Goal: Entertainment & Leisure: Consume media (video, audio)

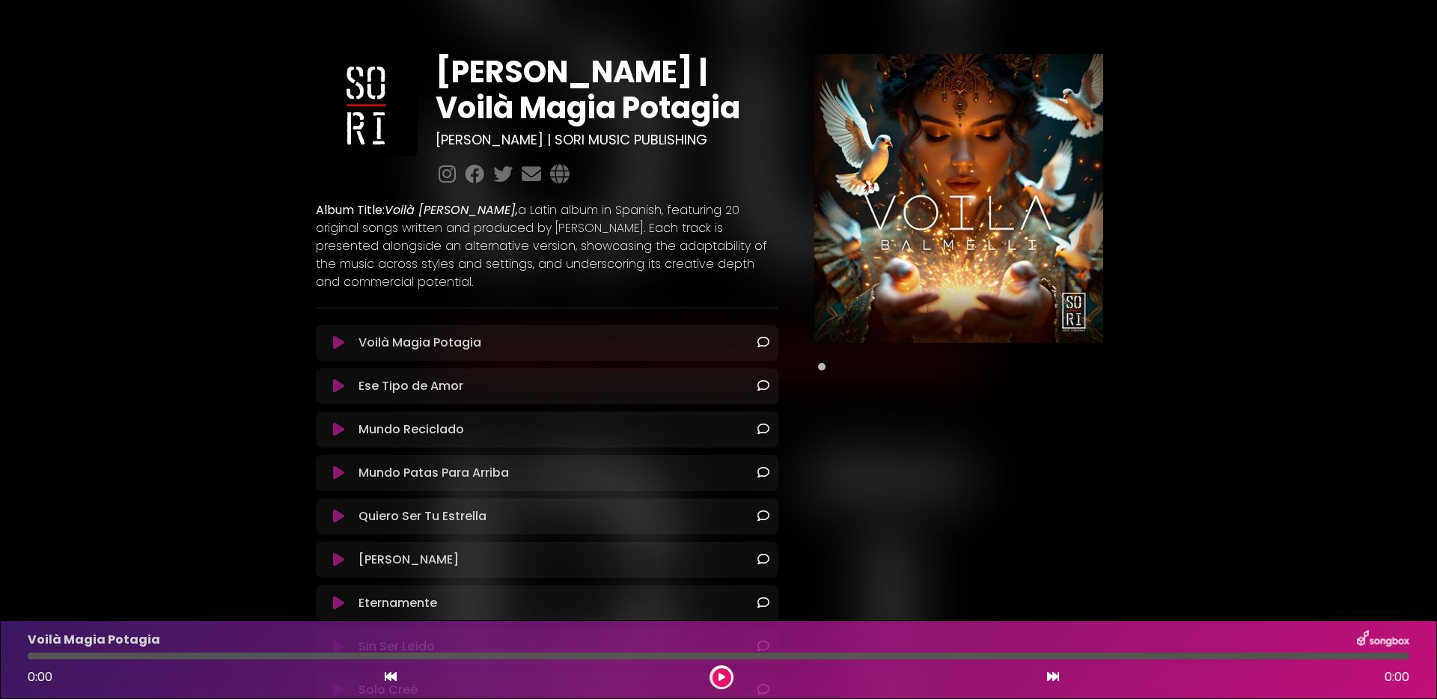
click at [336, 341] on icon at bounding box center [338, 342] width 11 height 15
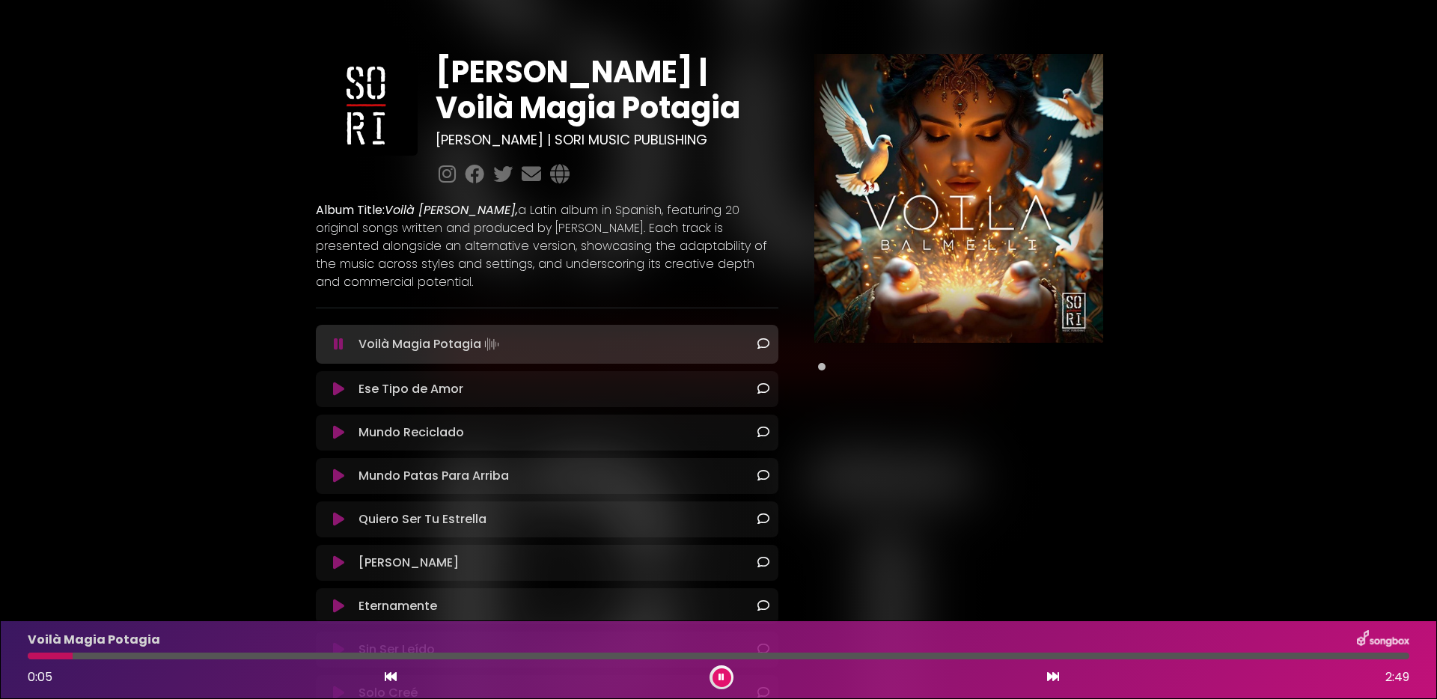
click at [728, 677] on button at bounding box center [721, 677] width 19 height 19
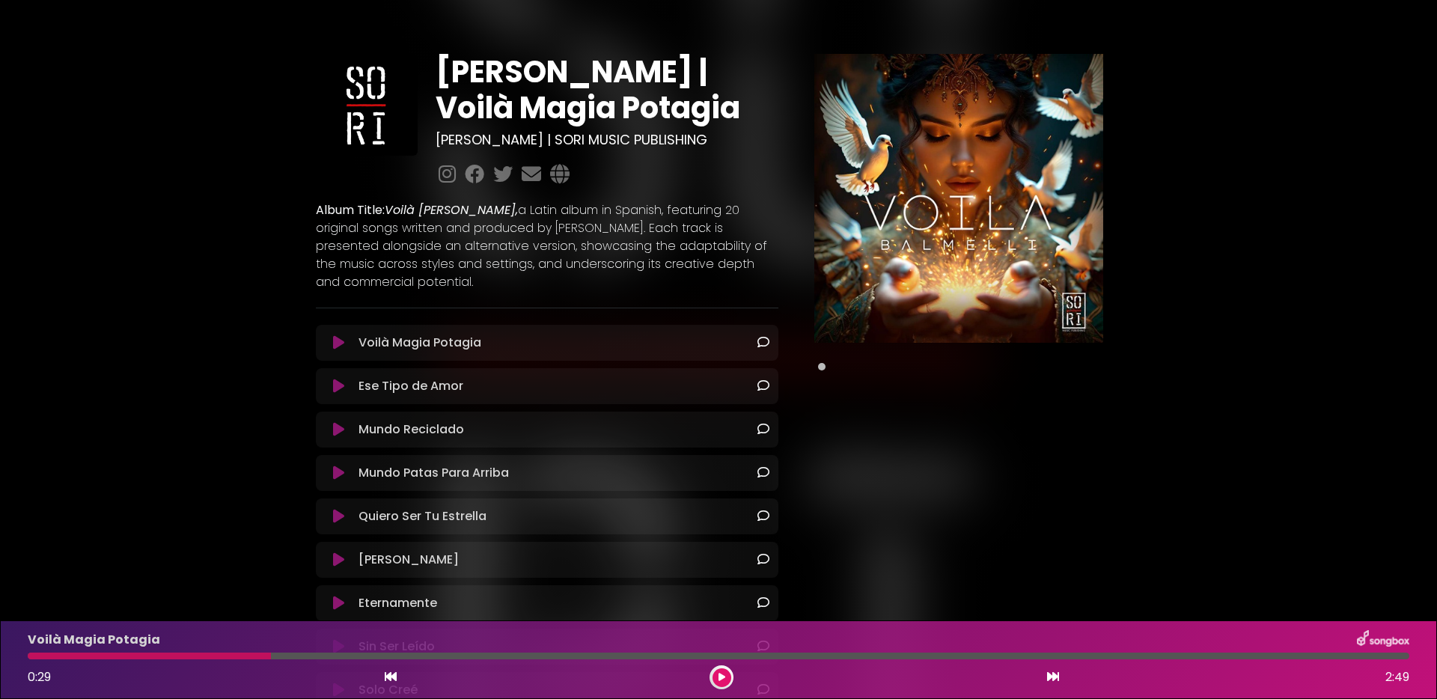
click at [724, 674] on button at bounding box center [721, 677] width 19 height 19
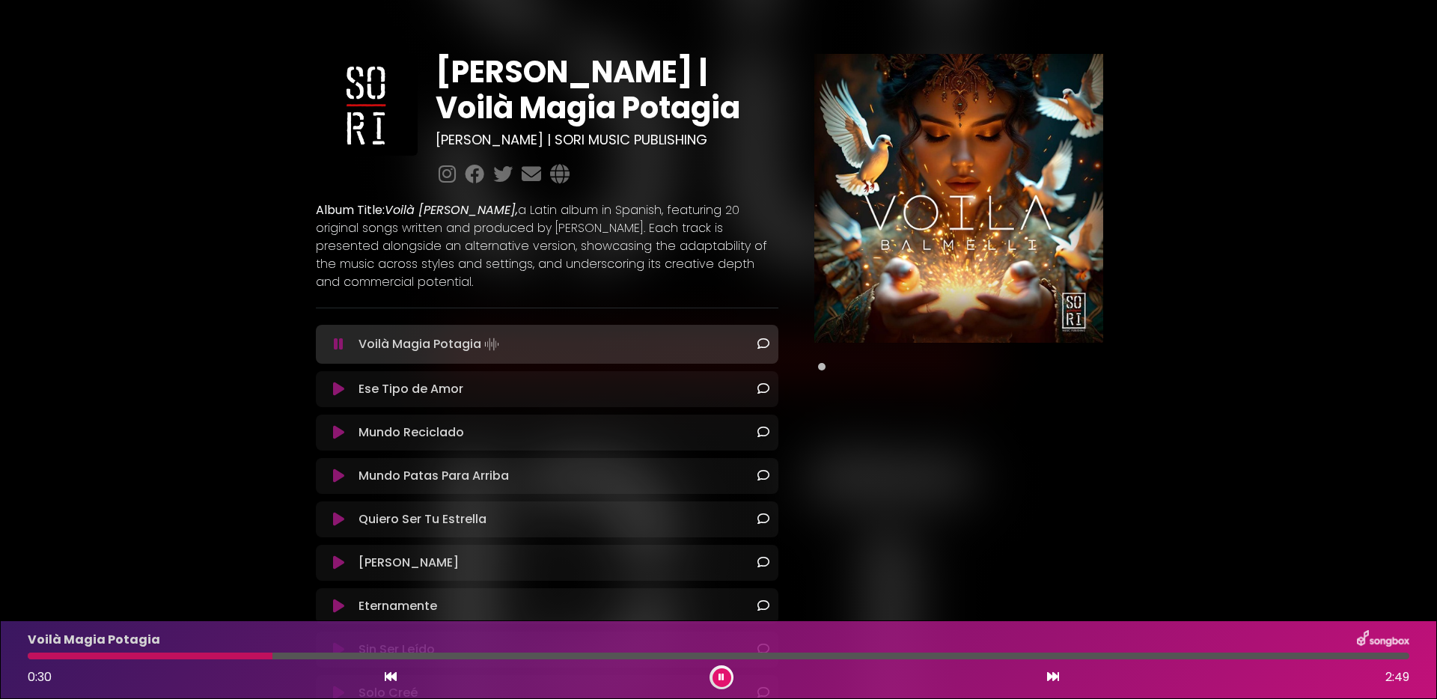
click at [724, 674] on button at bounding box center [721, 677] width 19 height 19
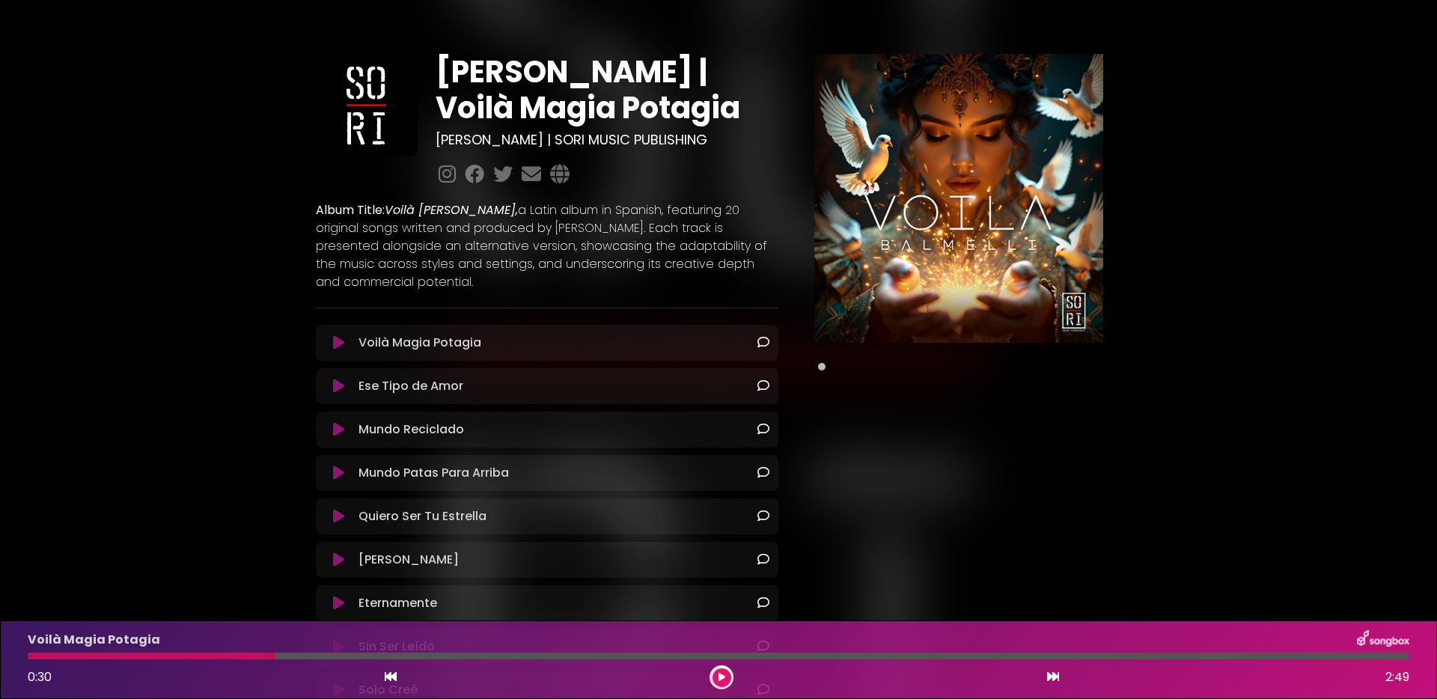
click at [724, 674] on button at bounding box center [721, 677] width 19 height 19
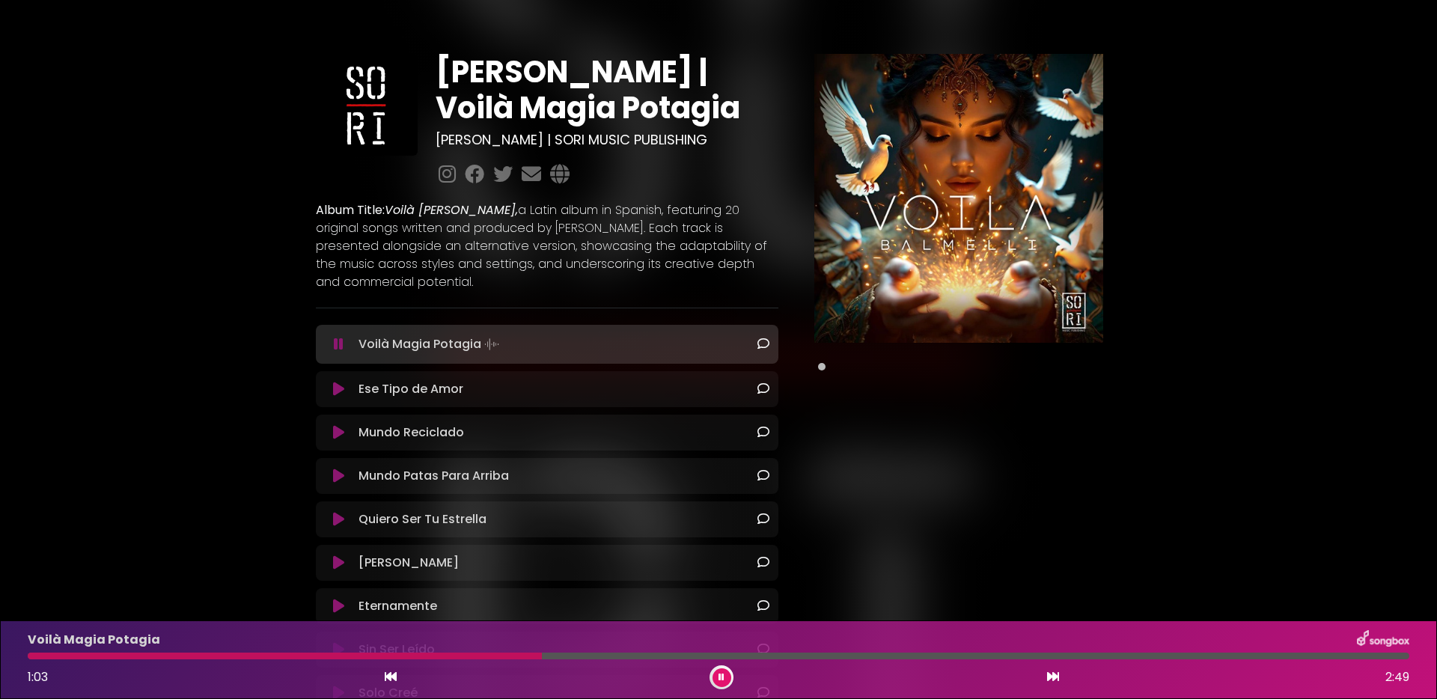
click at [340, 388] on icon at bounding box center [338, 389] width 11 height 15
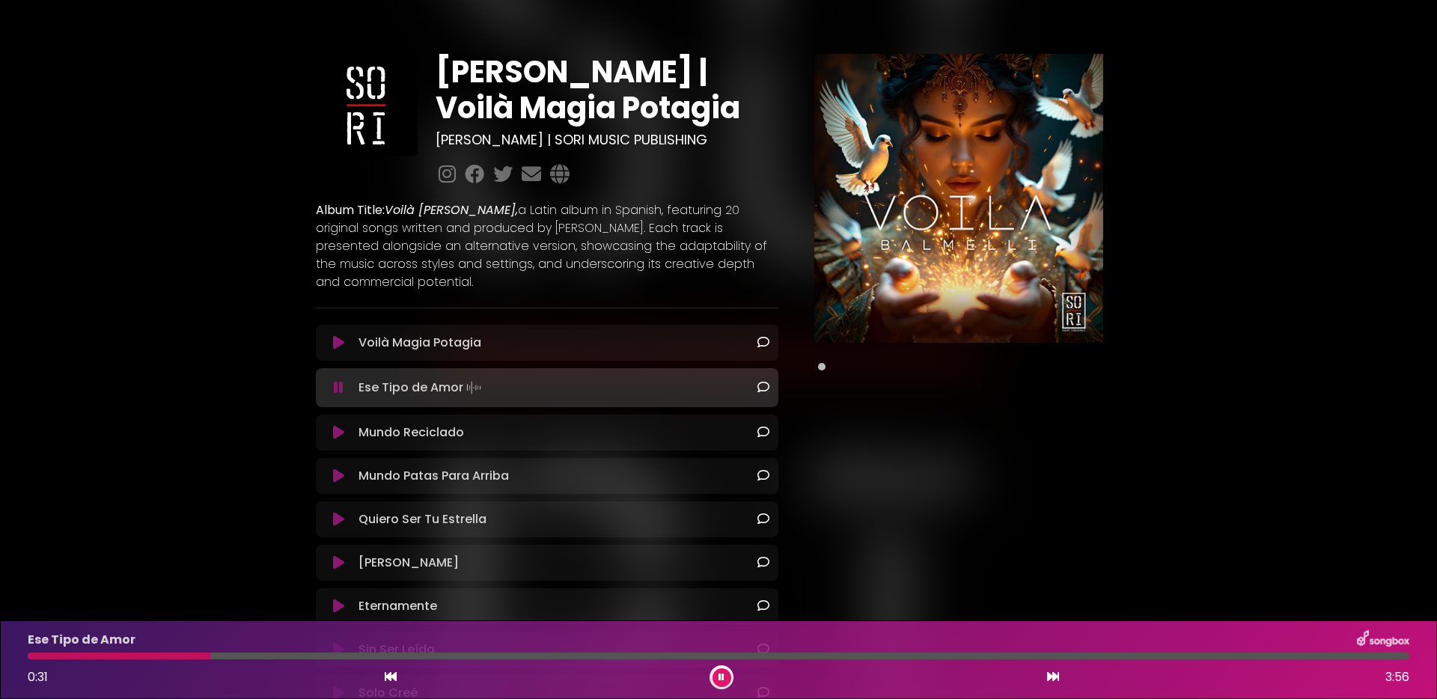
click at [336, 430] on icon at bounding box center [338, 432] width 11 height 15
